Goal: Transaction & Acquisition: Purchase product/service

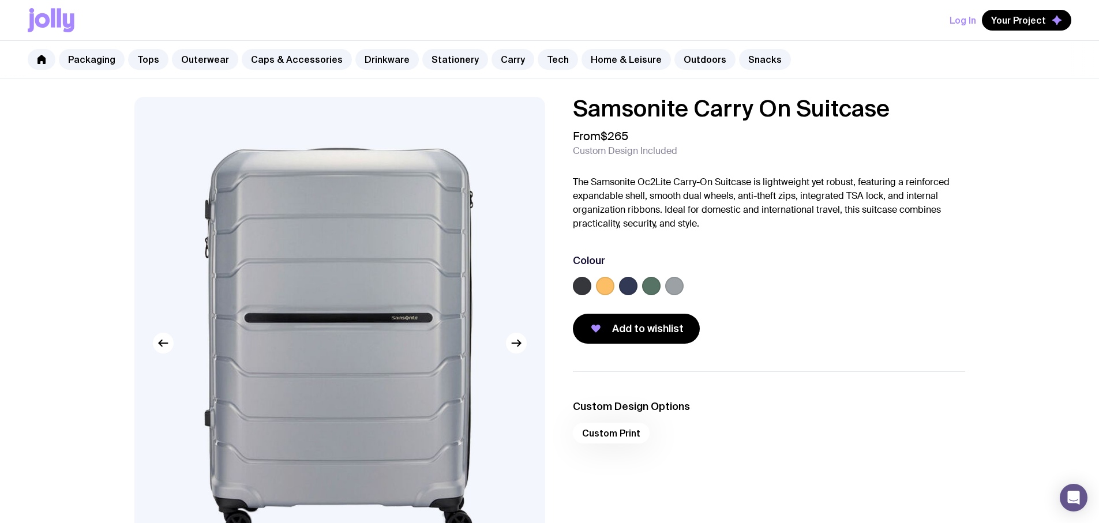
click at [606, 287] on label at bounding box center [605, 286] width 18 height 18
click at [0, 0] on input "radio" at bounding box center [0, 0] width 0 height 0
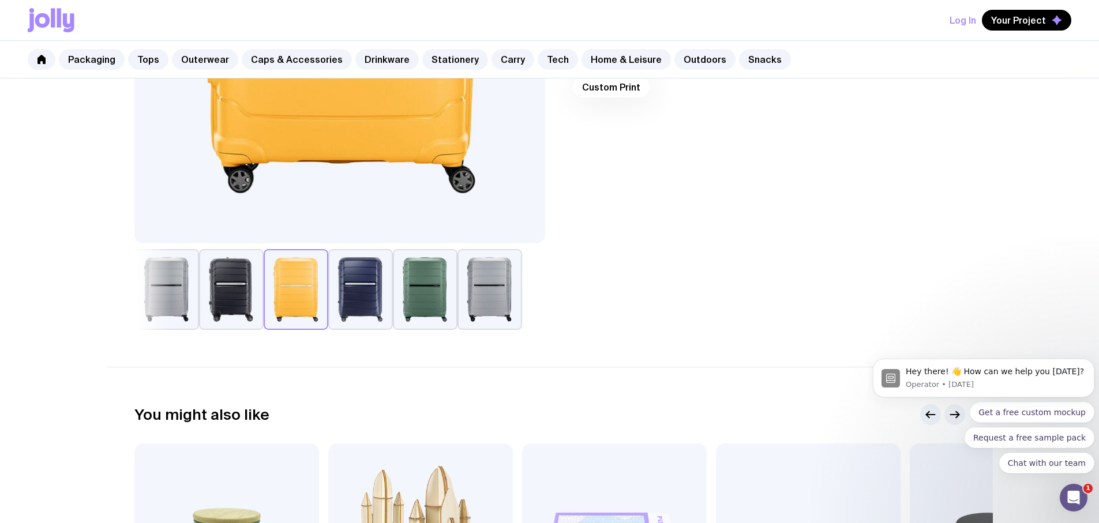
scroll to position [115, 0]
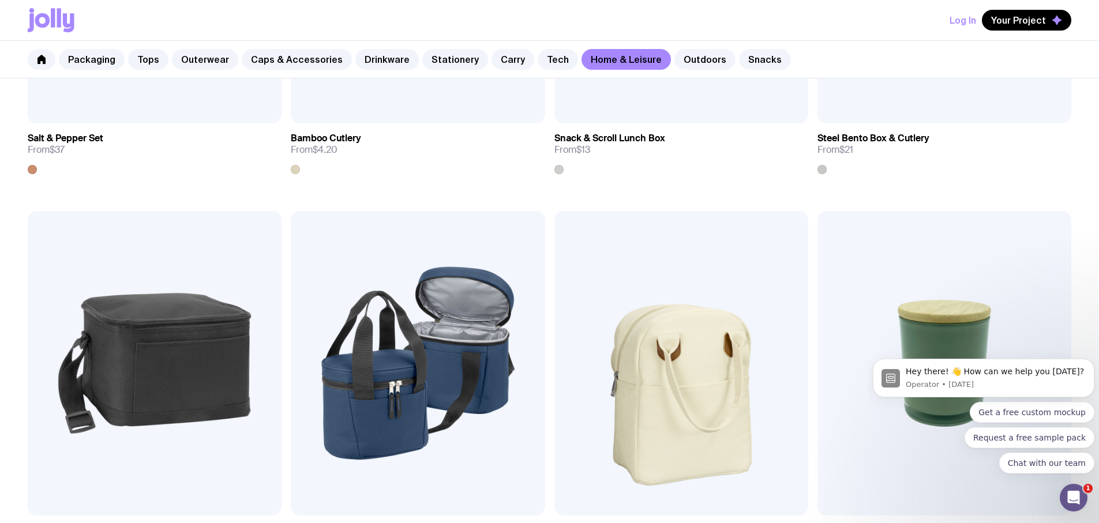
scroll to position [1659, 0]
drag, startPoint x: 329, startPoint y: 424, endPoint x: 319, endPoint y: 420, distance: 10.6
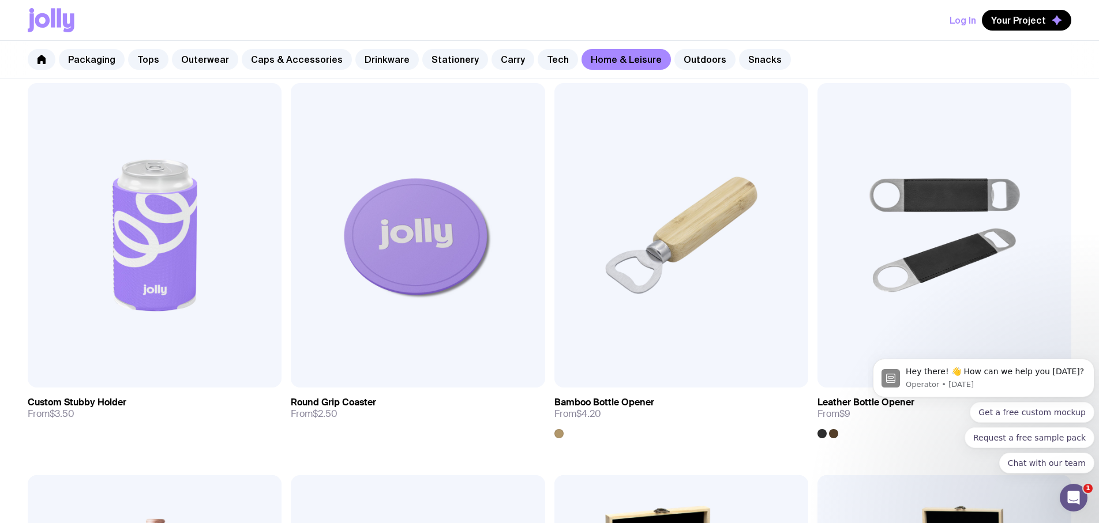
scroll to position [160, 0]
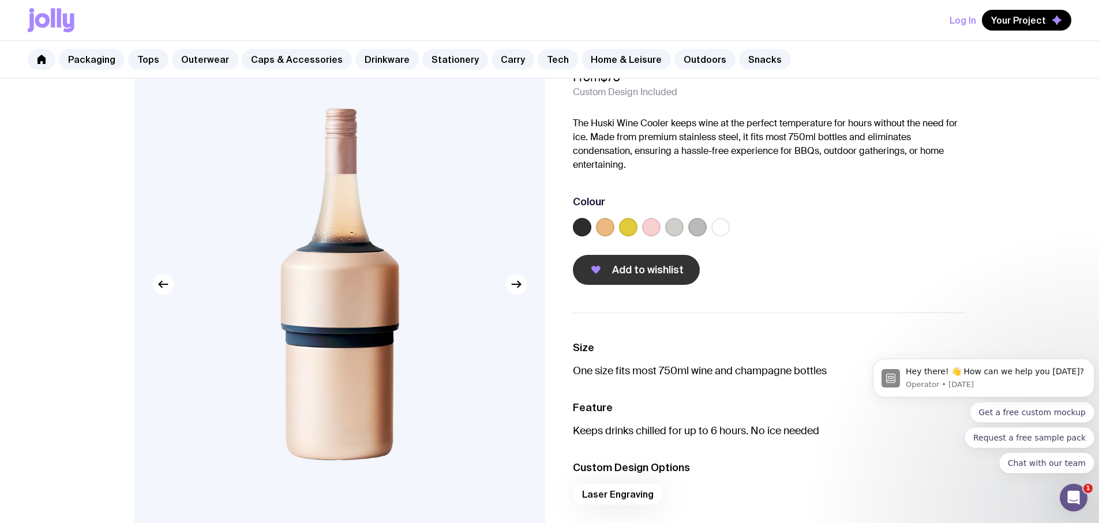
scroll to position [115, 0]
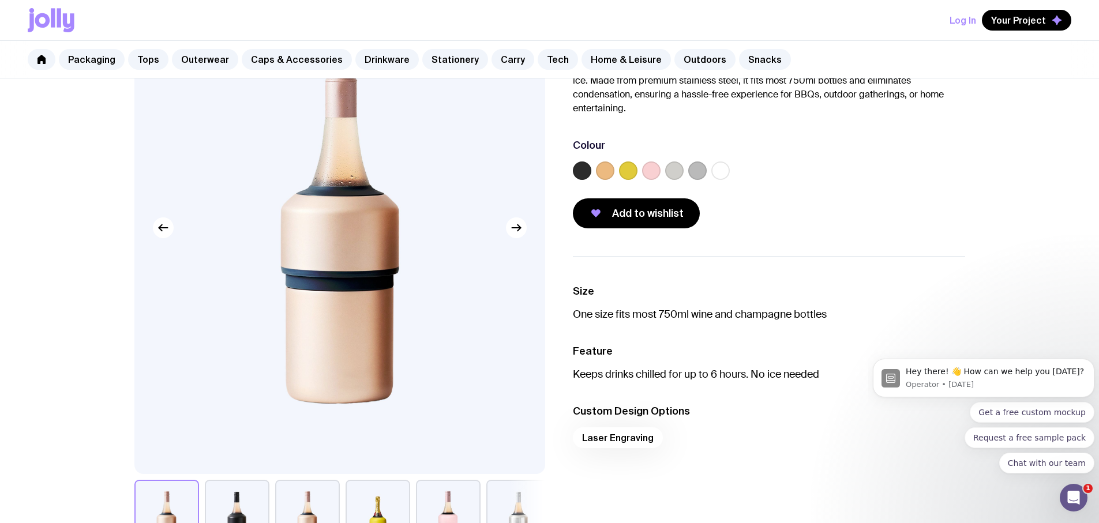
click at [654, 171] on label at bounding box center [651, 170] width 18 height 18
click at [0, 0] on input "radio" at bounding box center [0, 0] width 0 height 0
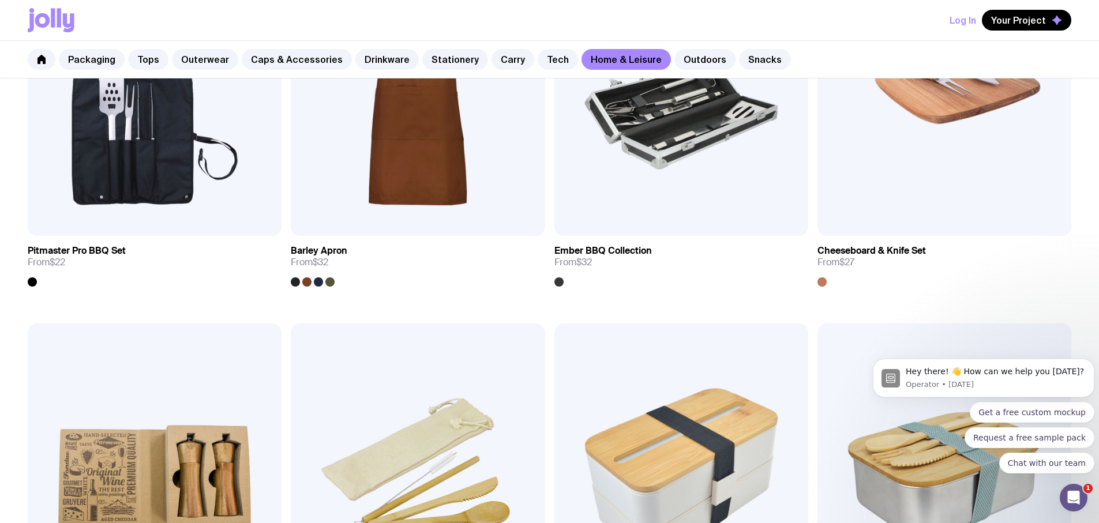
scroll to position [1153, 0]
